Goal: Task Accomplishment & Management: Manage account settings

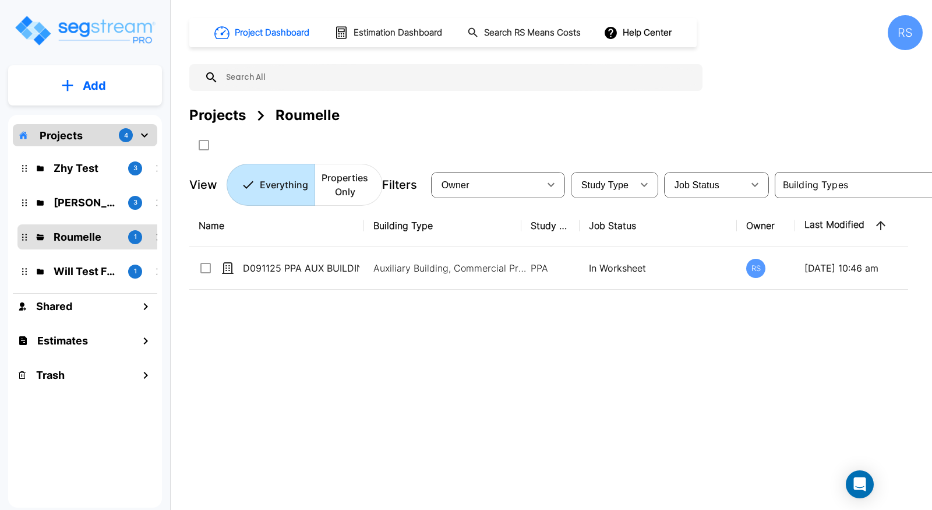
click at [884, 304] on div "Name Building Type Study Type Job Status Owner Last Modified Action D091125 PPA…" at bounding box center [548, 363] width 719 height 316
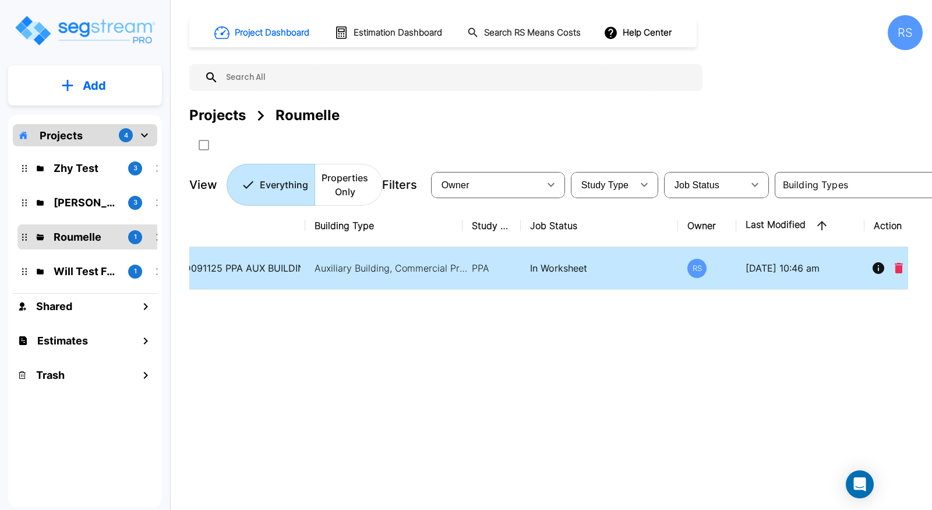
scroll to position [0, 91]
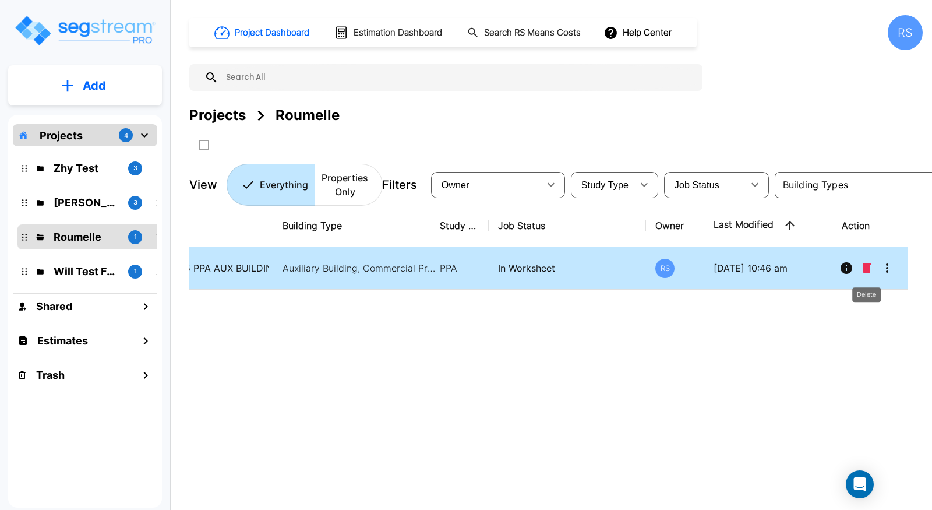
click at [873, 270] on button "Delete" at bounding box center [866, 267] width 17 height 23
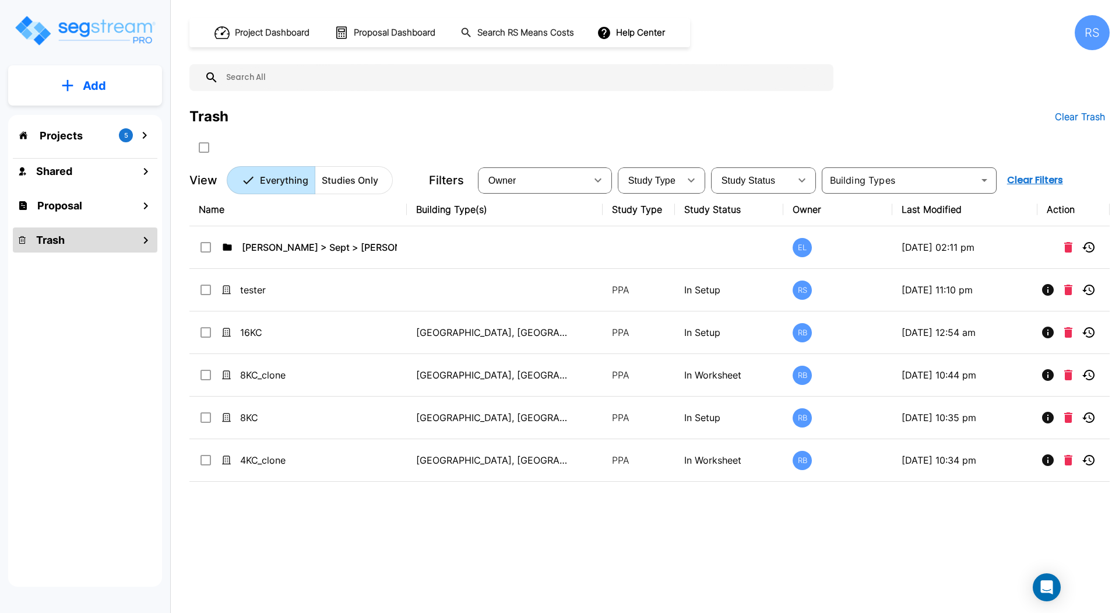
click at [103, 136] on div "Projects 5" at bounding box center [85, 135] width 145 height 22
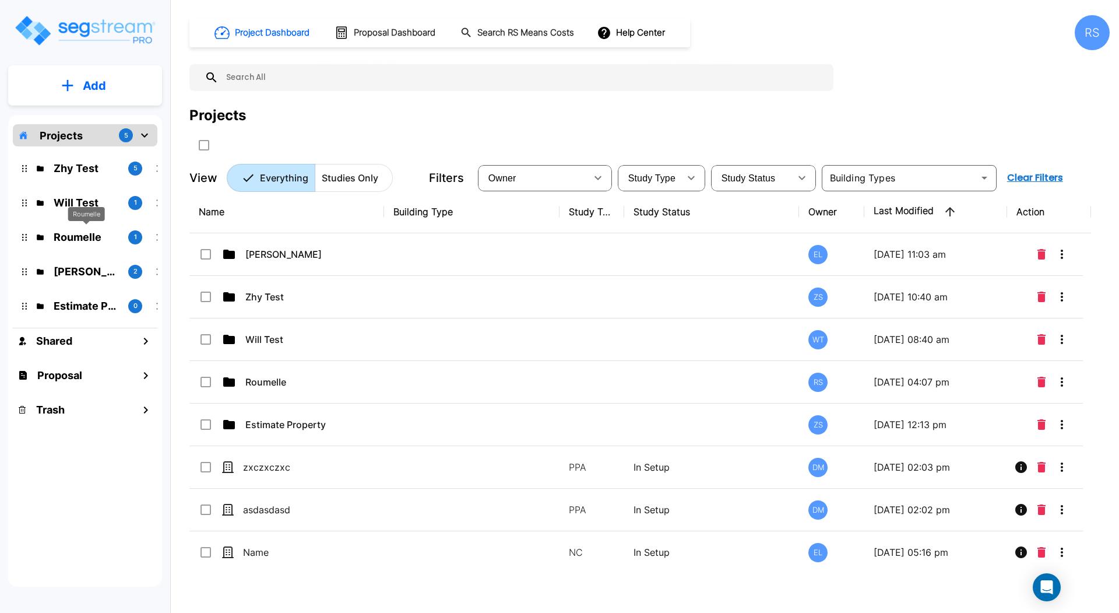
click at [99, 240] on p "Roumelle" at bounding box center [86, 237] width 65 height 16
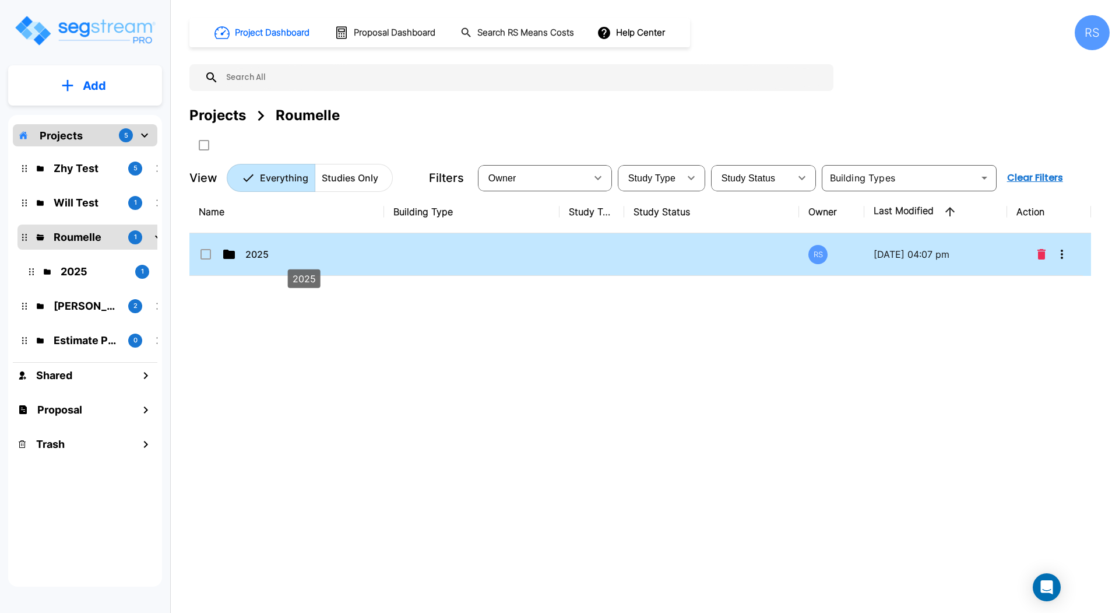
click at [280, 252] on p "2025" at bounding box center [303, 254] width 117 height 14
checkbox input "true"
click at [280, 252] on p "2025" at bounding box center [303, 254] width 117 height 14
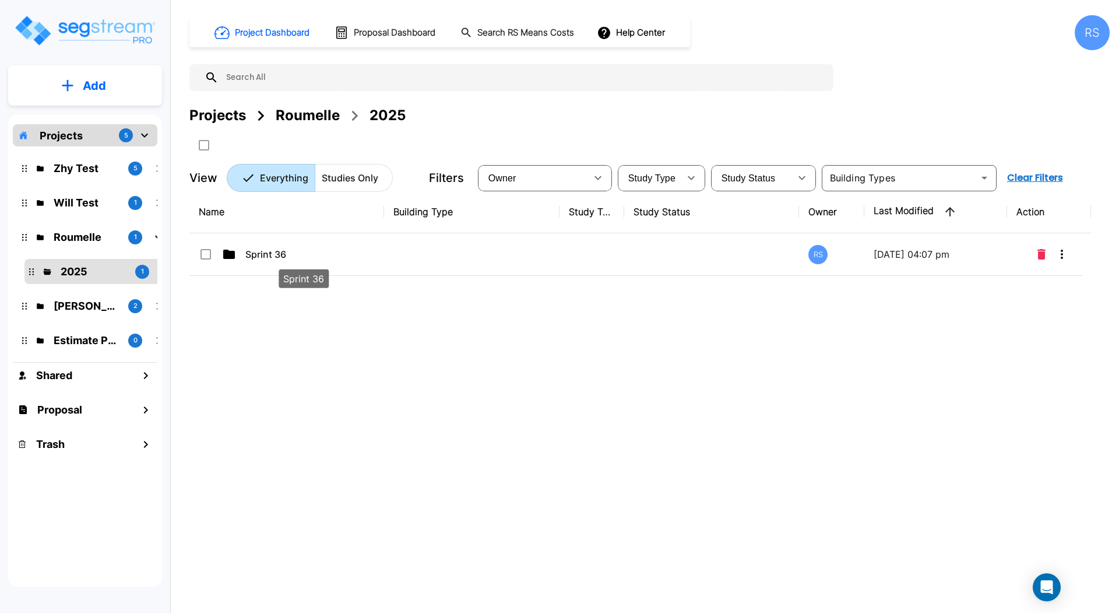
click at [332, 256] on p "Sprint 36" at bounding box center [303, 254] width 117 height 14
checkbox input "true"
click at [332, 256] on p "Sprint 36" at bounding box center [303, 254] width 117 height 14
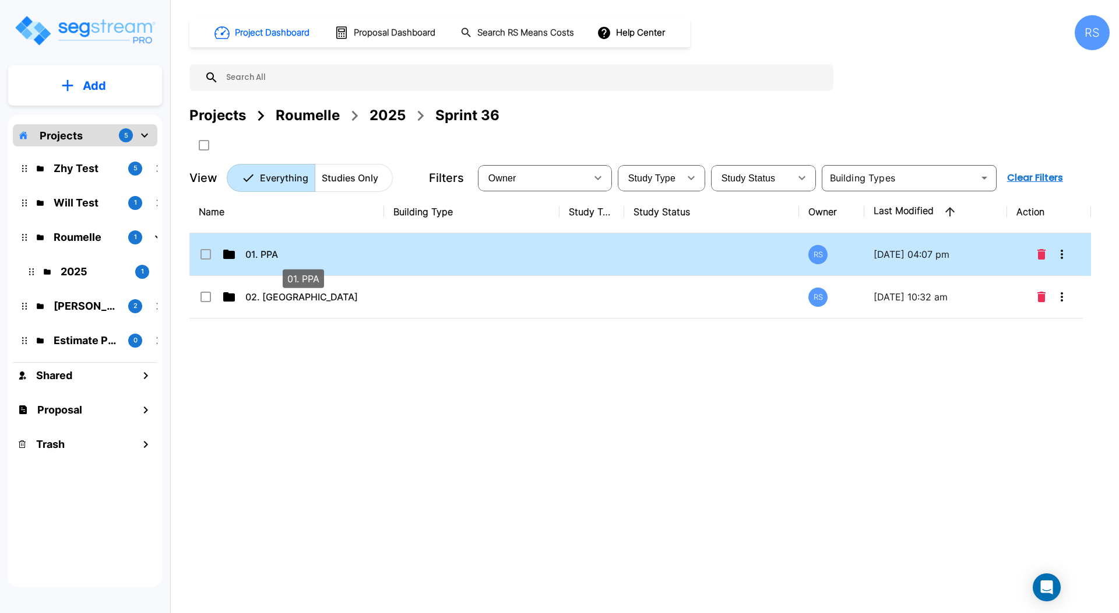
click at [329, 256] on p "01. PPA" at bounding box center [303, 254] width 117 height 14
checkbox input "true"
click at [329, 256] on p "01. PPA" at bounding box center [303, 254] width 117 height 14
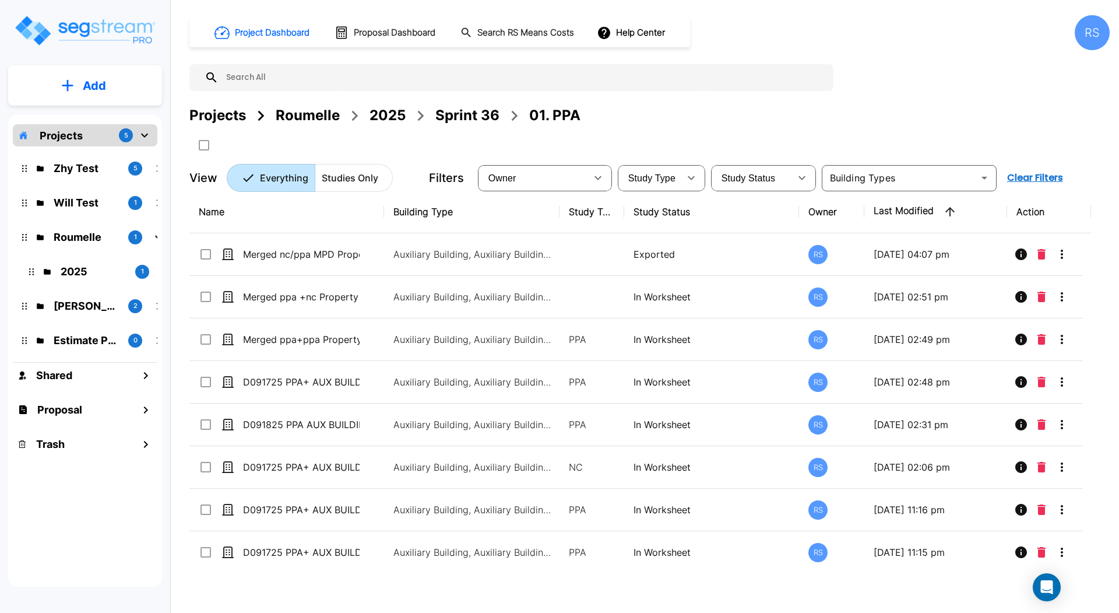
click at [115, 80] on button "Add" at bounding box center [85, 86] width 154 height 34
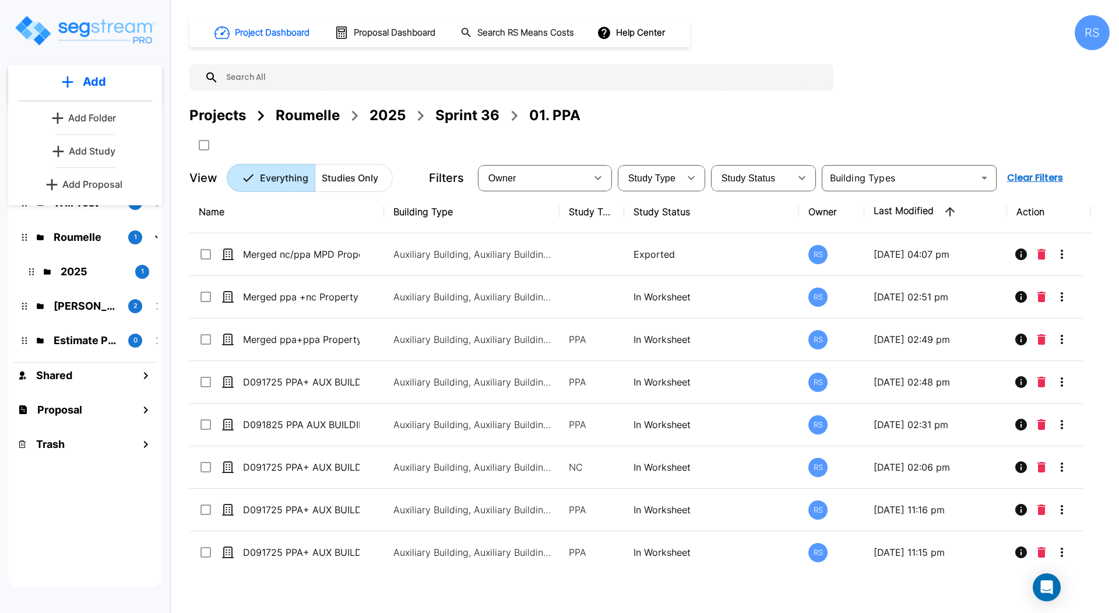
click at [117, 114] on button "Add Folder" at bounding box center [85, 117] width 75 height 23
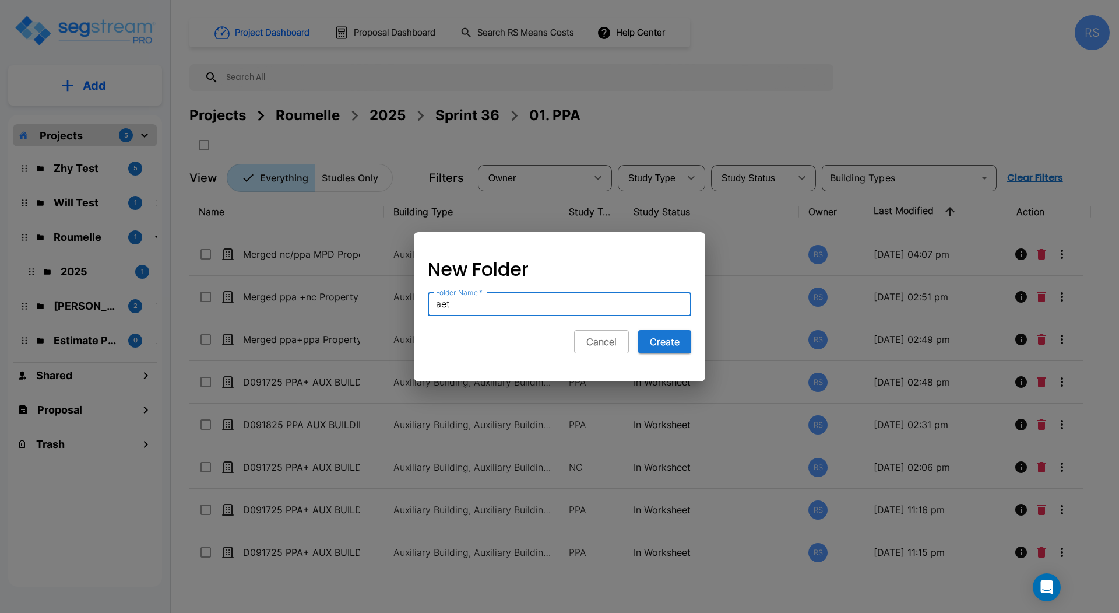
type input "aet"
click at [638, 330] on button "Create" at bounding box center [664, 341] width 53 height 23
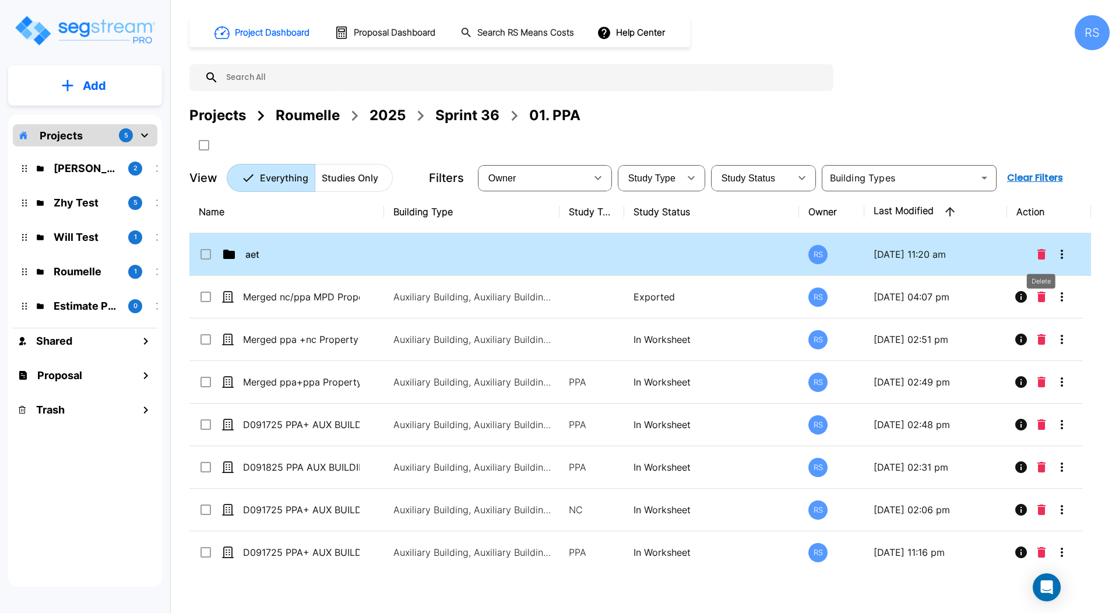
click at [1042, 251] on icon "Delete" at bounding box center [1041, 254] width 8 height 10
click at [1046, 251] on button "Delete" at bounding box center [1041, 253] width 17 height 23
